Goal: Find specific page/section: Find specific page/section

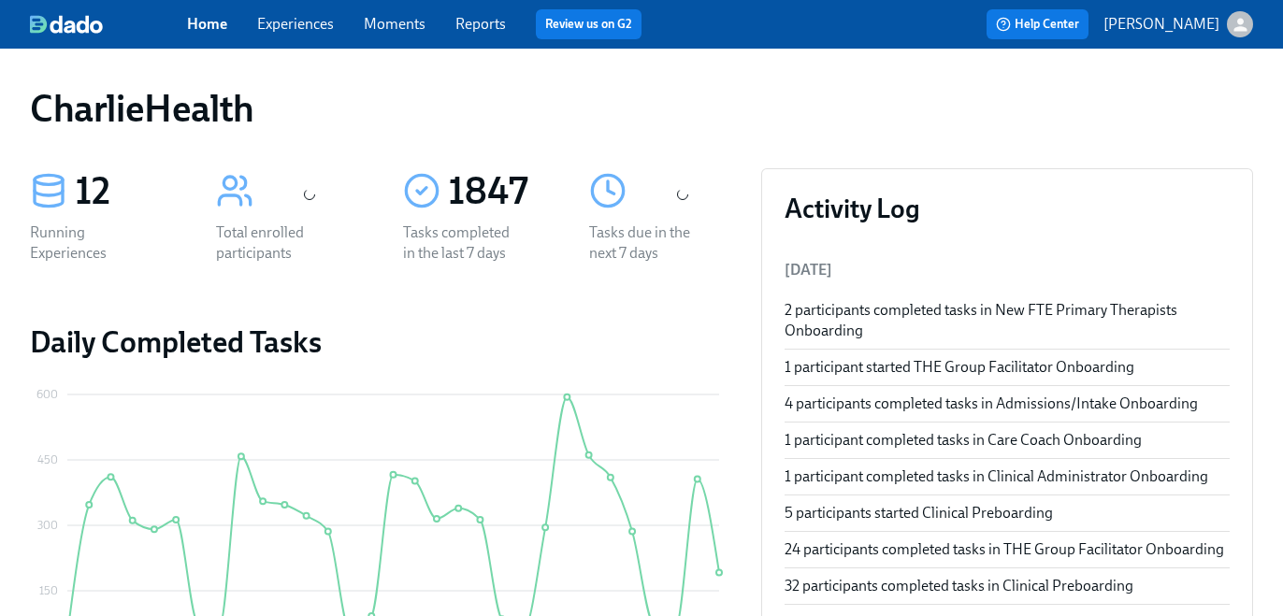
click at [309, 25] on link "Experiences" at bounding box center [295, 24] width 77 height 18
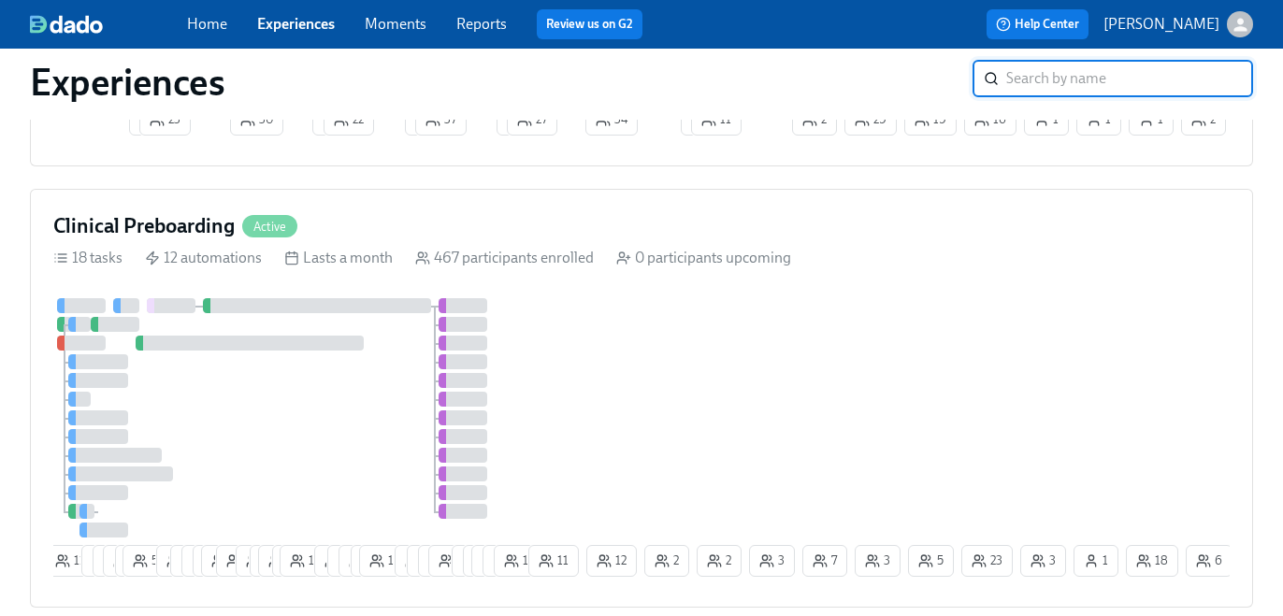
scroll to position [1214, 0]
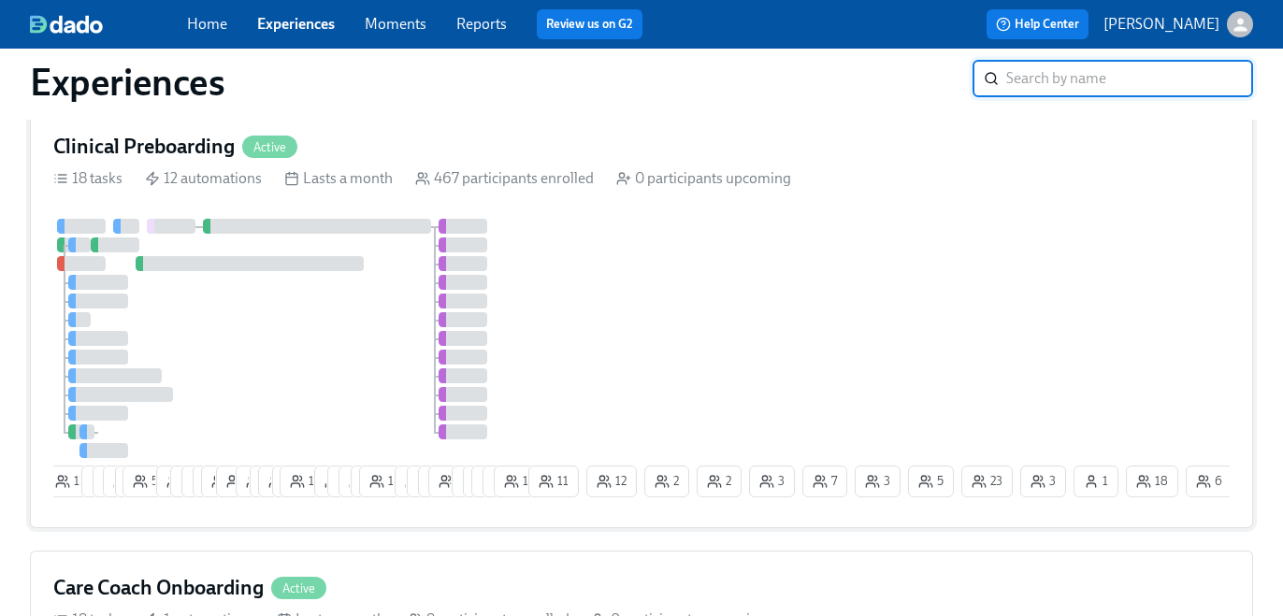
click at [413, 223] on div at bounding box center [317, 226] width 228 height 15
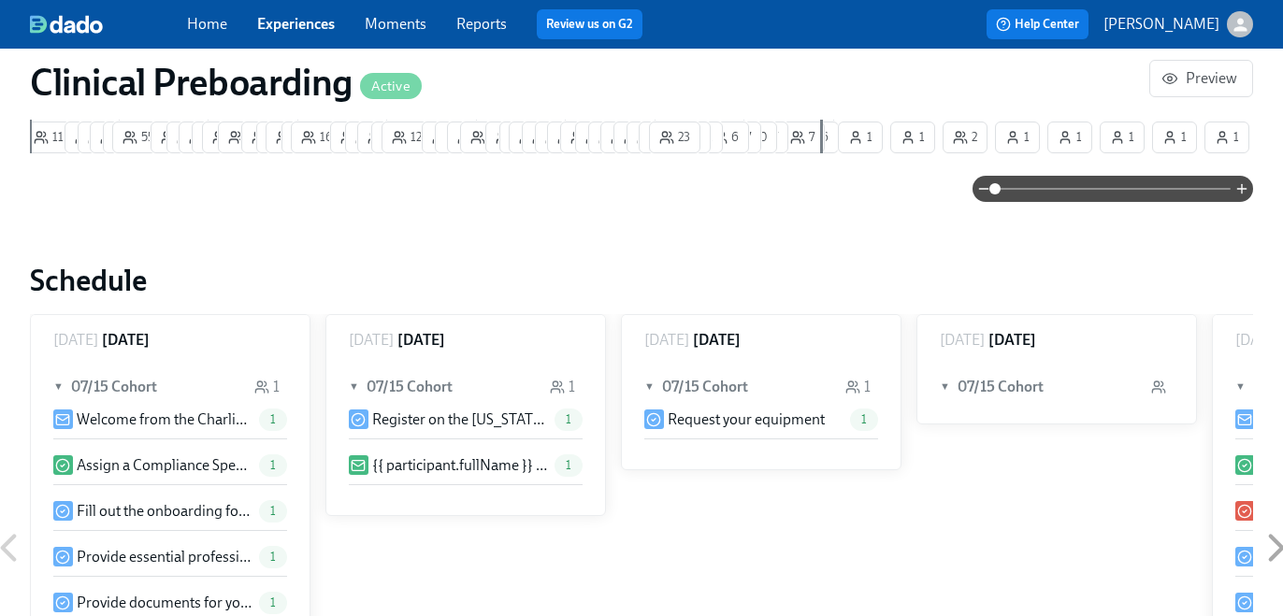
scroll to position [65, 0]
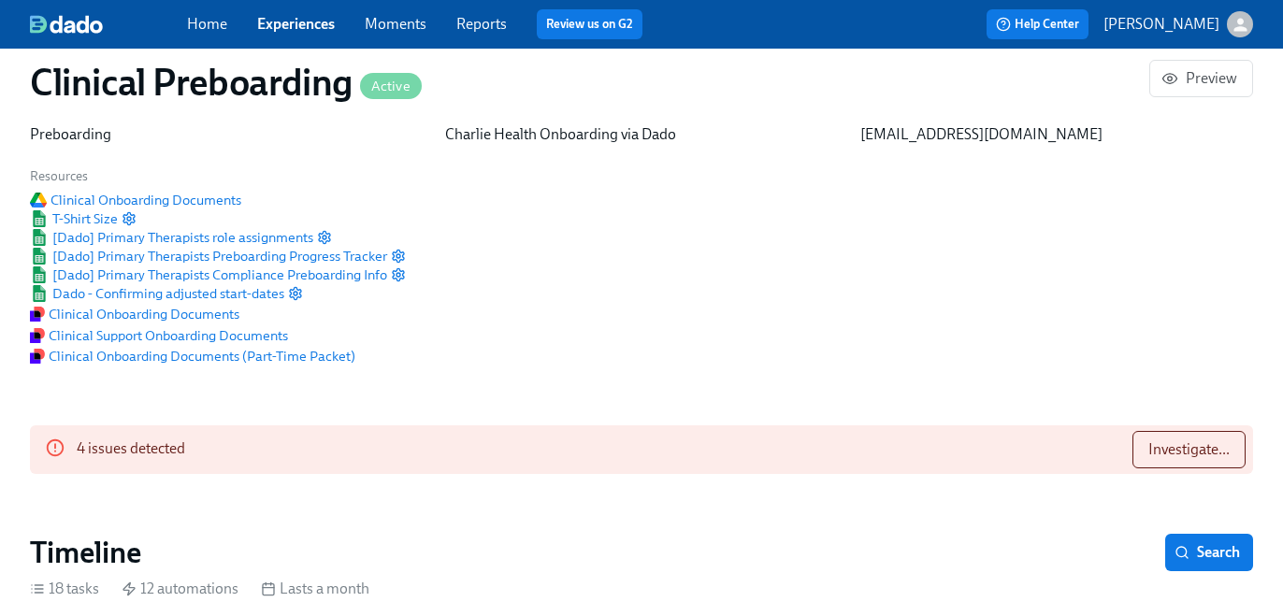
paste input "[PERSON_NAME]"
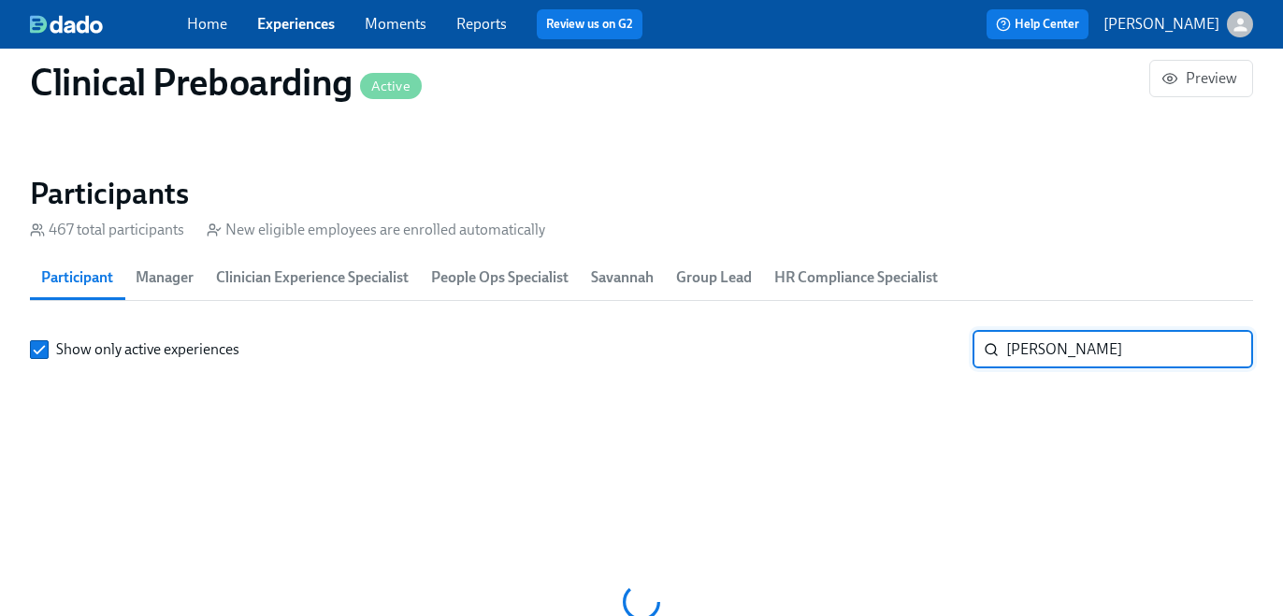
type input "[PERSON_NAME]"
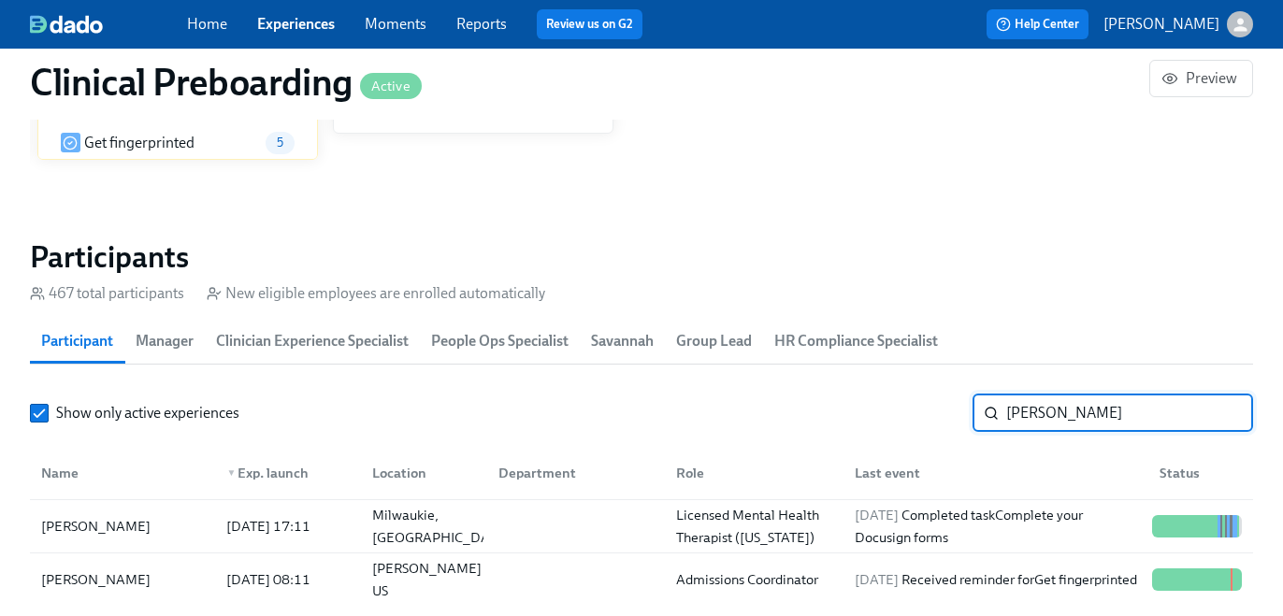
scroll to position [1945, 0]
